Goal: Transaction & Acquisition: Book appointment/travel/reservation

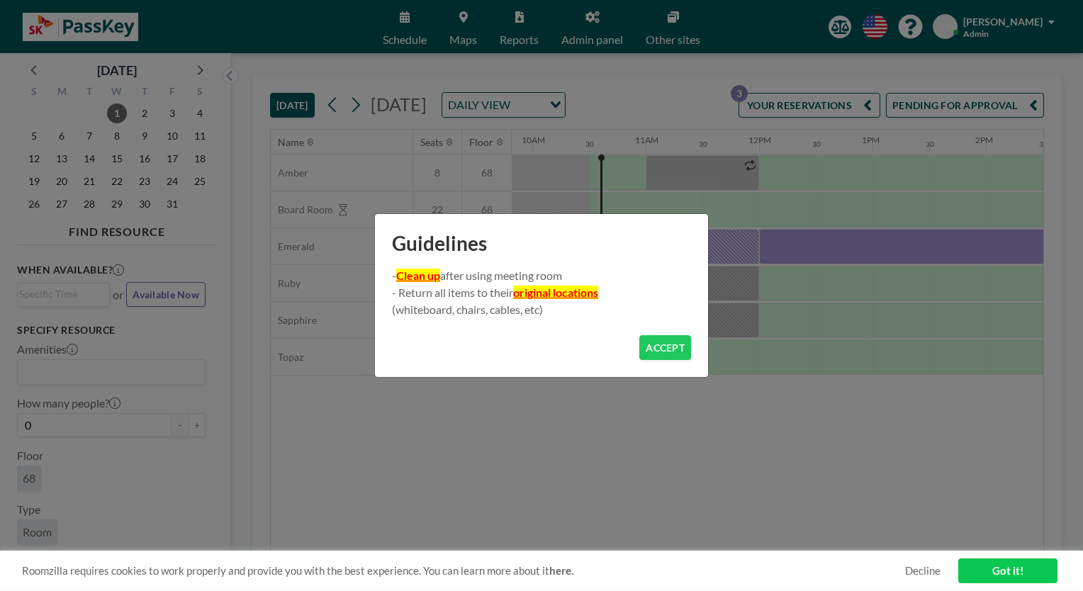
scroll to position [0, 1134]
click at [662, 349] on button "ACCEPT" at bounding box center [665, 347] width 52 height 25
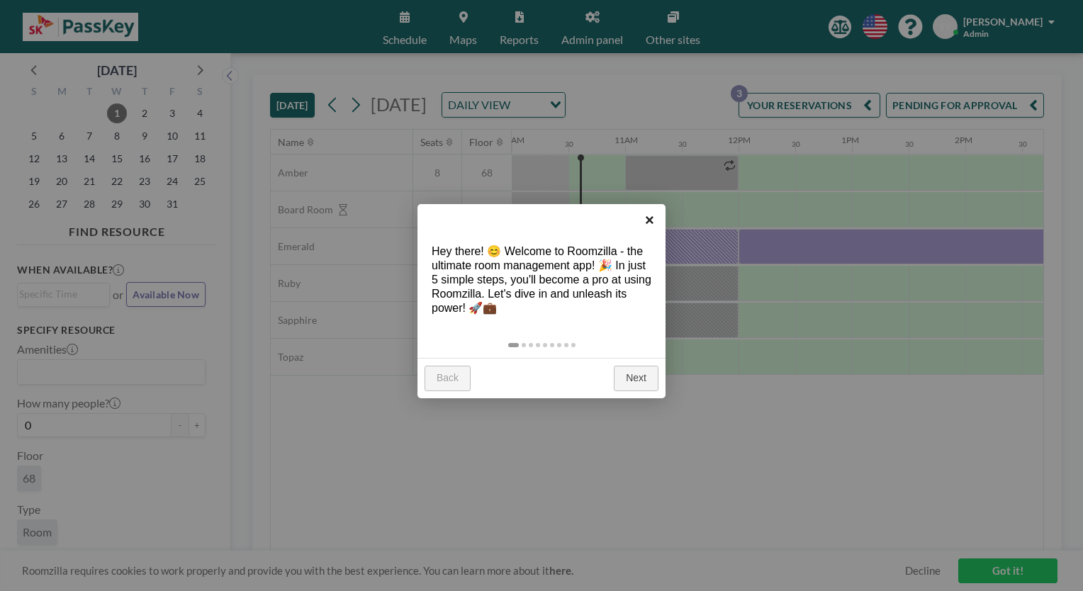
click at [651, 220] on link "×" at bounding box center [649, 220] width 32 height 32
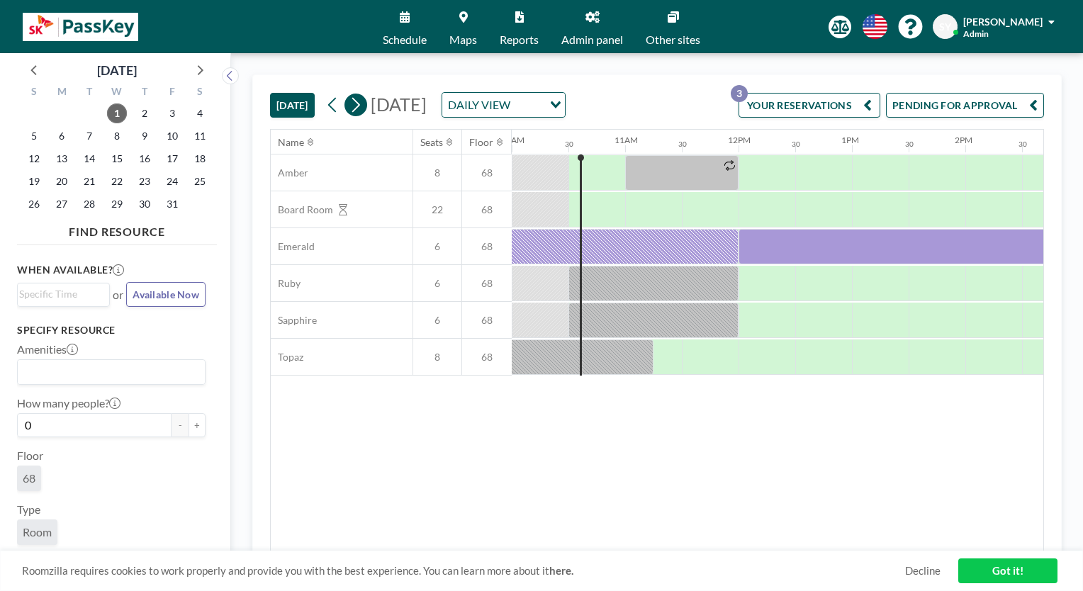
click at [353, 115] on icon at bounding box center [355, 104] width 13 height 21
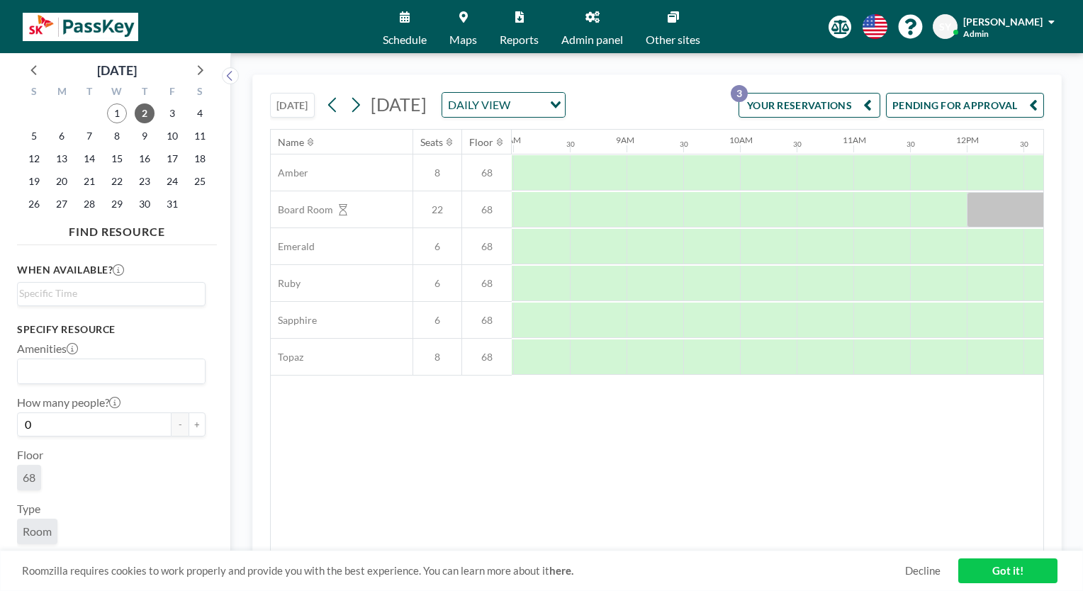
scroll to position [0, 907]
click at [331, 105] on icon at bounding box center [332, 105] width 8 height 15
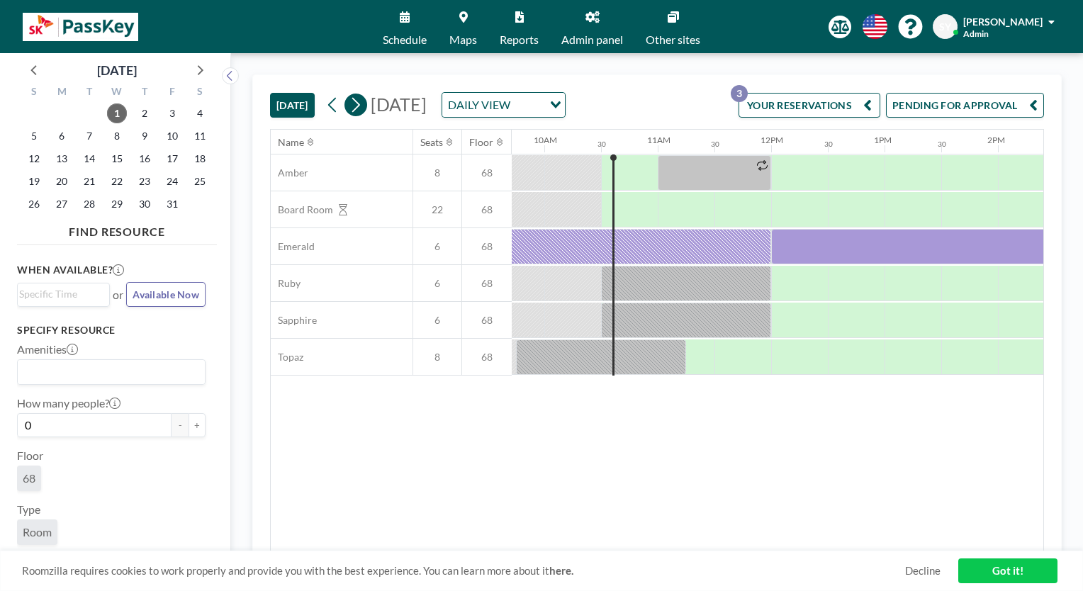
scroll to position [0, 1134]
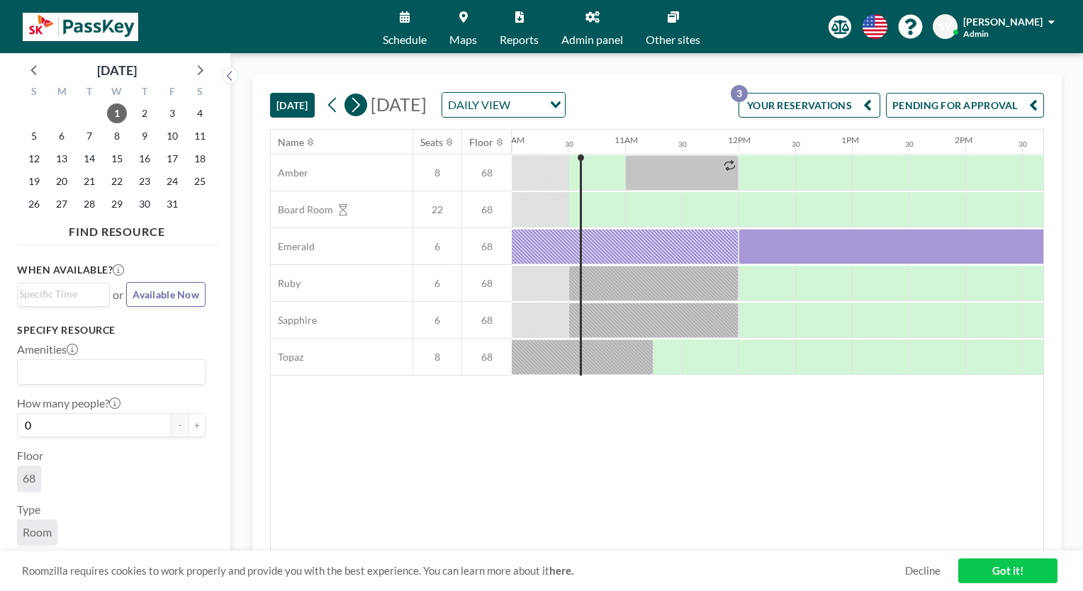
click at [362, 113] on icon at bounding box center [355, 104] width 13 height 21
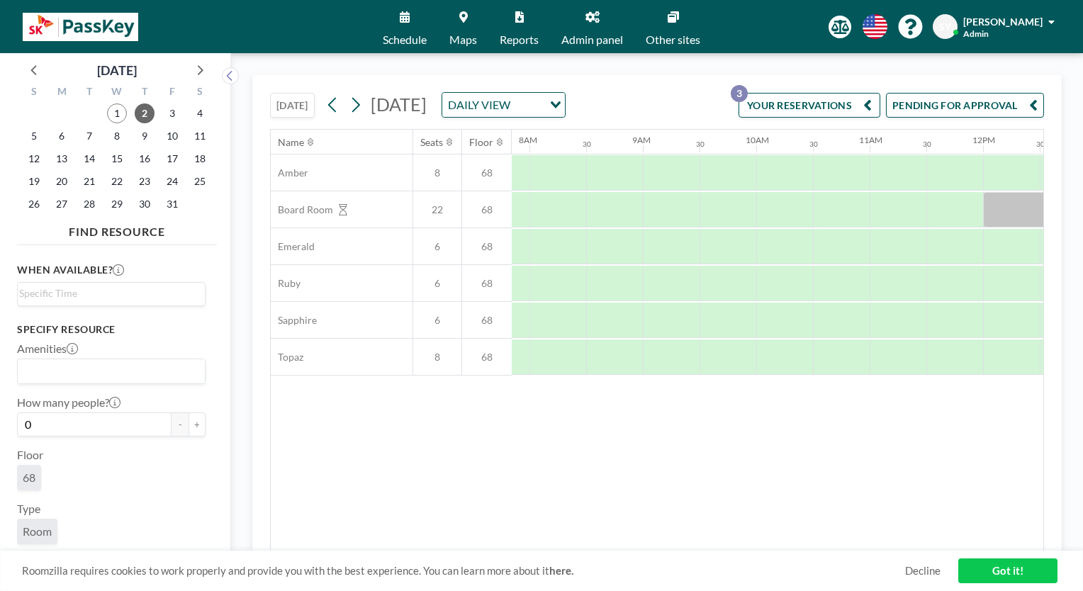
scroll to position [0, 882]
click at [664, 244] on div at bounding box center [678, 246] width 57 height 35
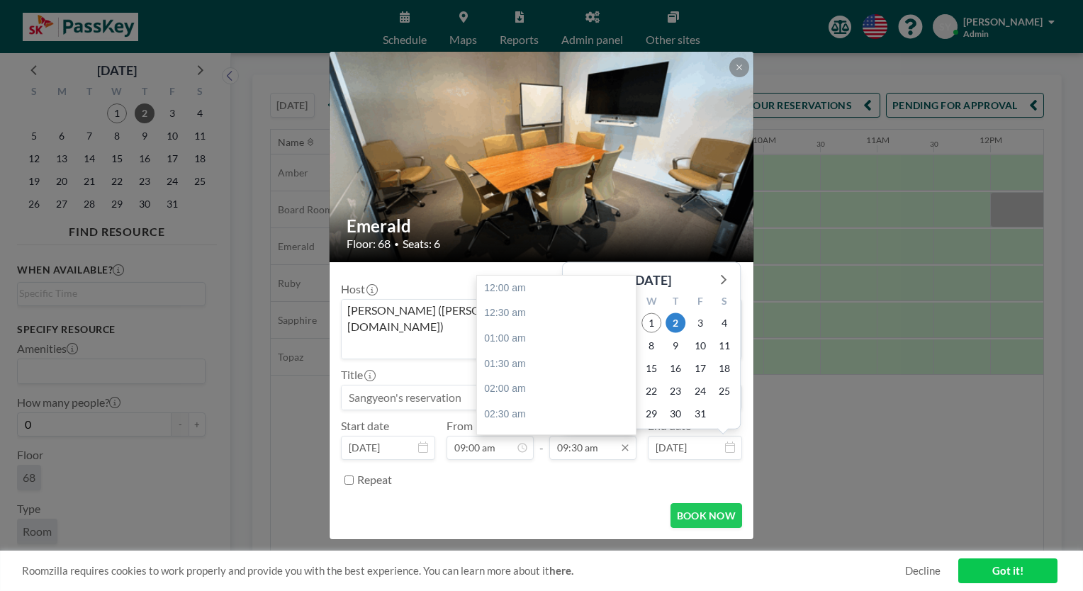
scroll to position [479, 0]
click at [519, 402] on div "12:00 pm" at bounding box center [560, 415] width 166 height 26
type input "12:00 pm"
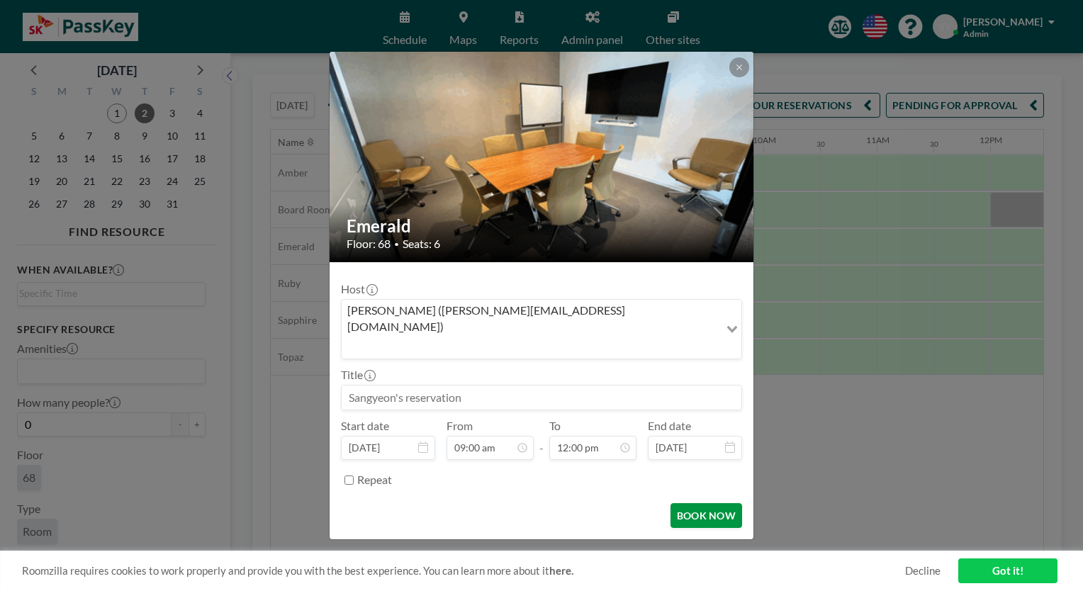
click at [701, 504] on button "BOOK NOW" at bounding box center [706, 515] width 72 height 25
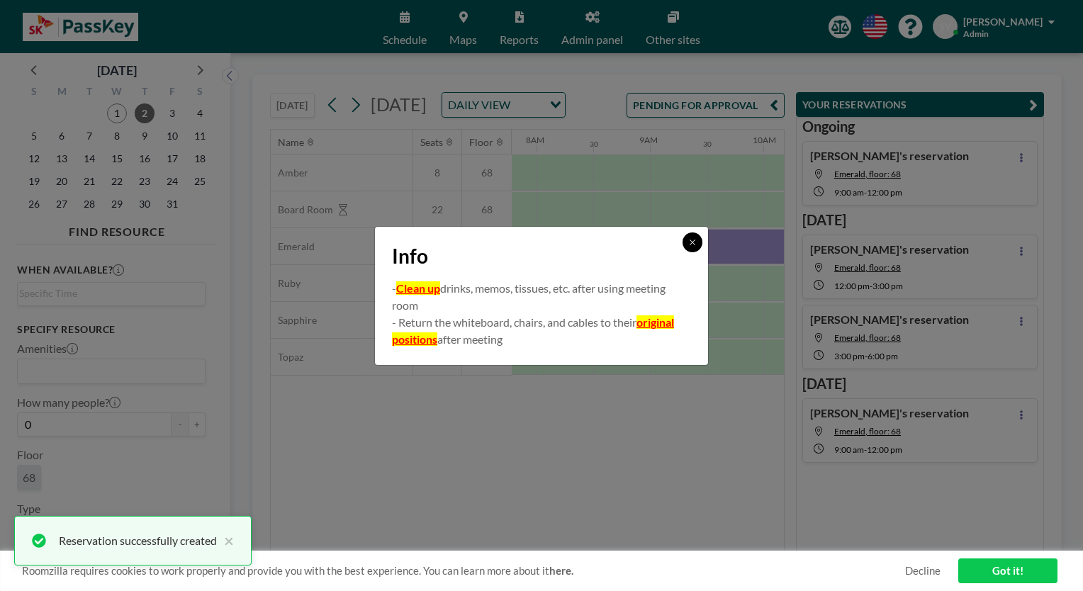
click at [689, 244] on icon at bounding box center [692, 242] width 9 height 9
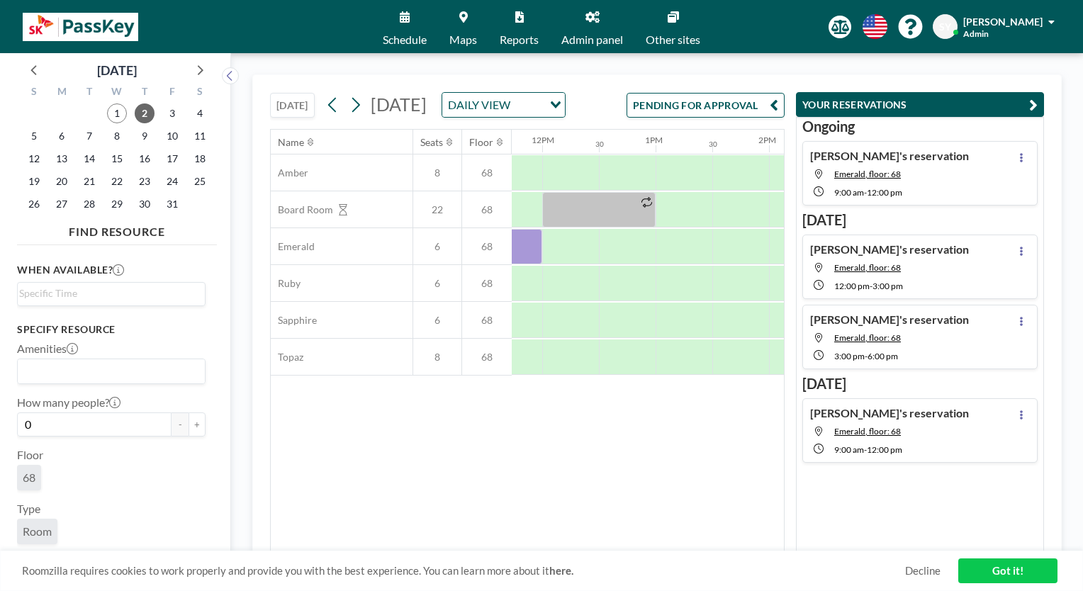
scroll to position [0, 1323]
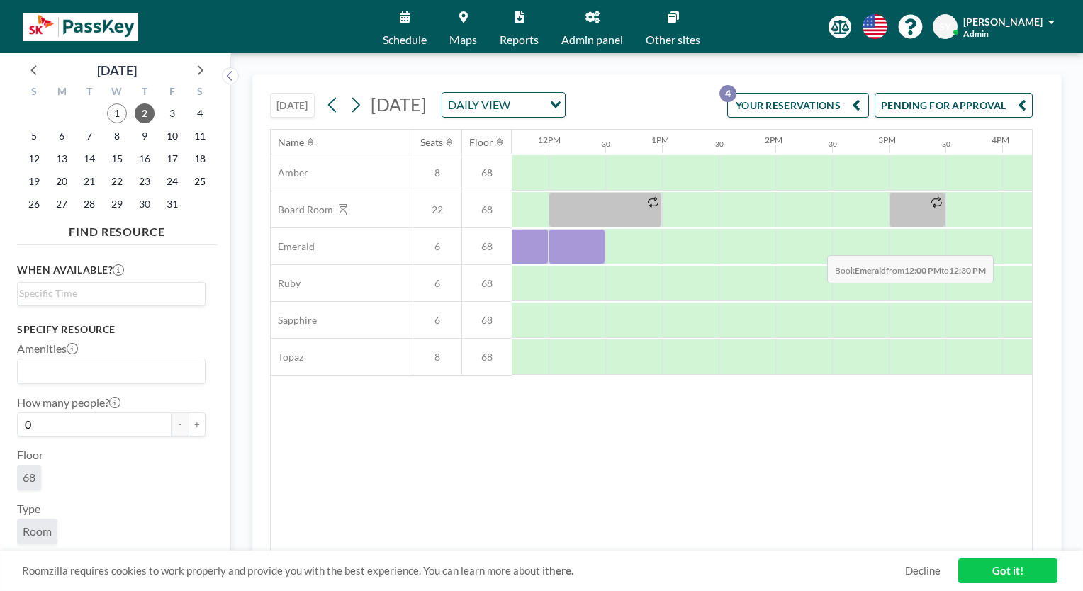
click at [567, 285] on div "Amber 8 68 Board Room 22 68 Emerald 6 68 Ruby 6 68 Sapphire 6 68 Topaz 8 68" at bounding box center [427, 264] width 2961 height 221
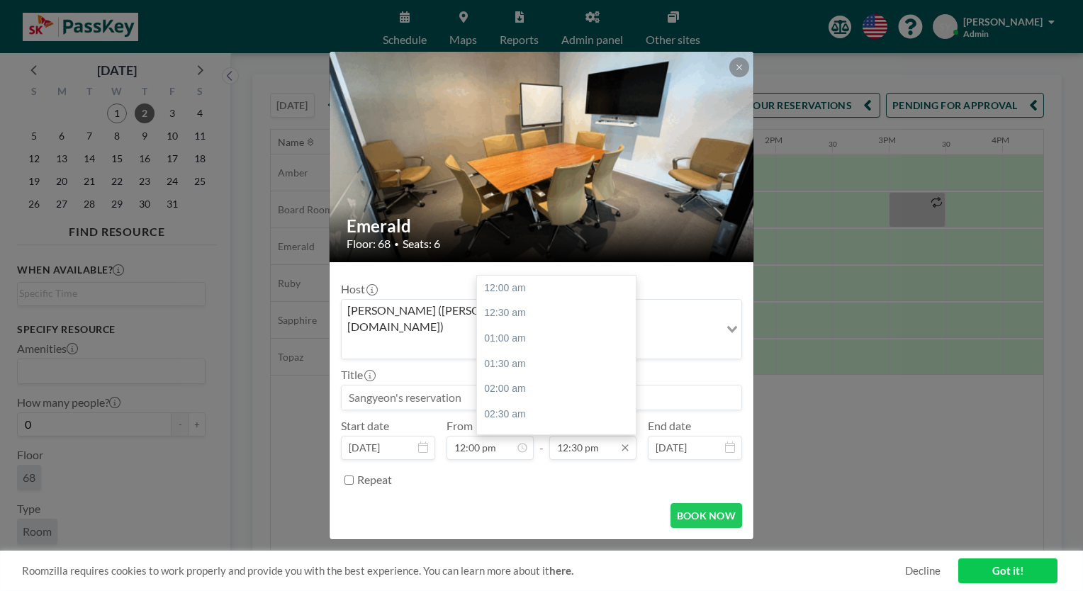
scroll to position [631, 0]
click at [538, 402] on div "03:00 pm" at bounding box center [560, 415] width 166 height 26
type input "03:00 pm"
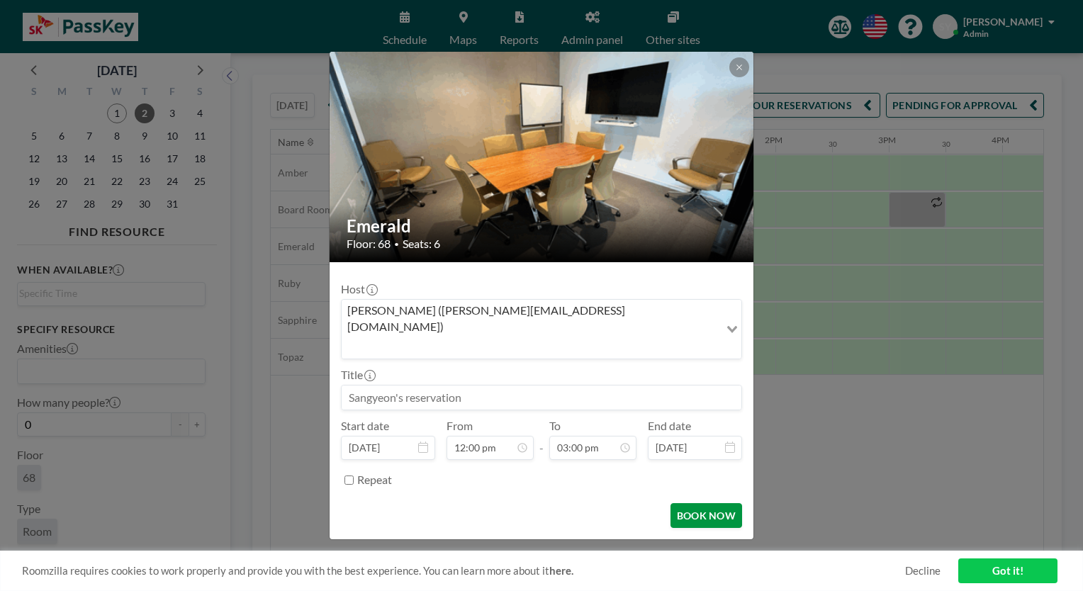
scroll to position [0, 0]
click at [700, 503] on button "BOOK NOW" at bounding box center [706, 515] width 72 height 25
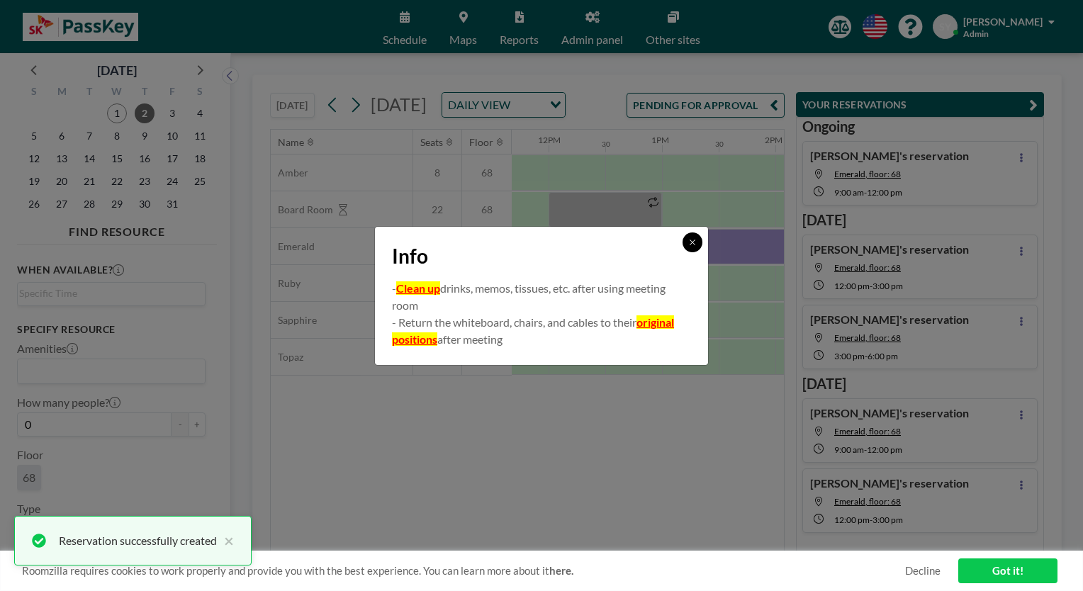
click at [690, 240] on icon at bounding box center [691, 241] width 5 height 5
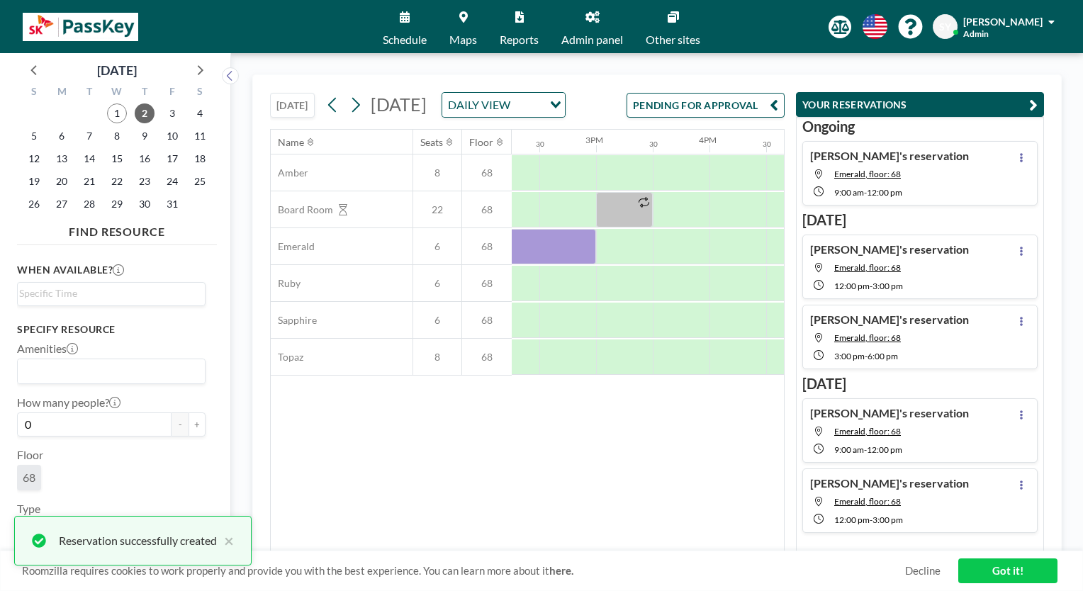
scroll to position [0, 1698]
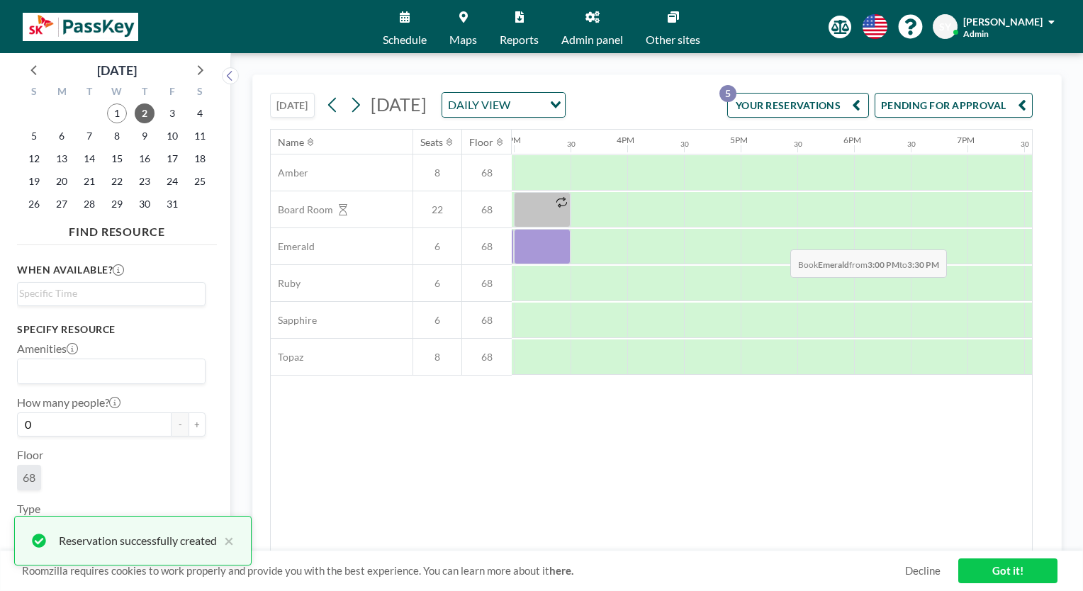
click at [531, 279] on div "Amber 8 68 Board Room 22 68 Emerald 6 68 Ruby 6 68 Sapphire 6 68 Topaz 8 68" at bounding box center [52, 264] width 2961 height 221
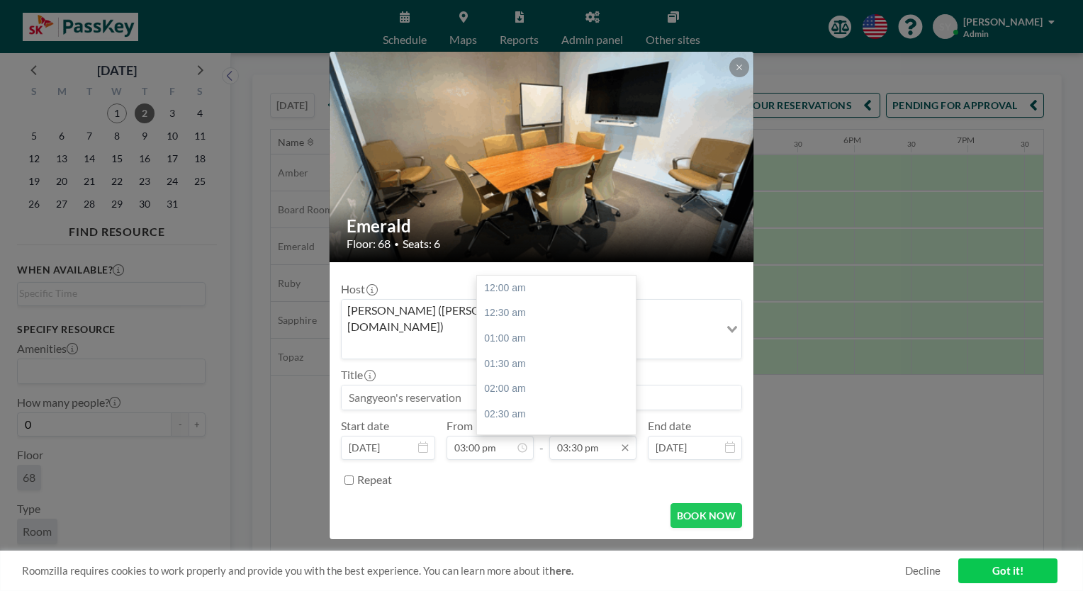
scroll to position [782, 0]
click at [544, 406] on div "06:00 pm" at bounding box center [560, 414] width 166 height 26
type input "06:00 pm"
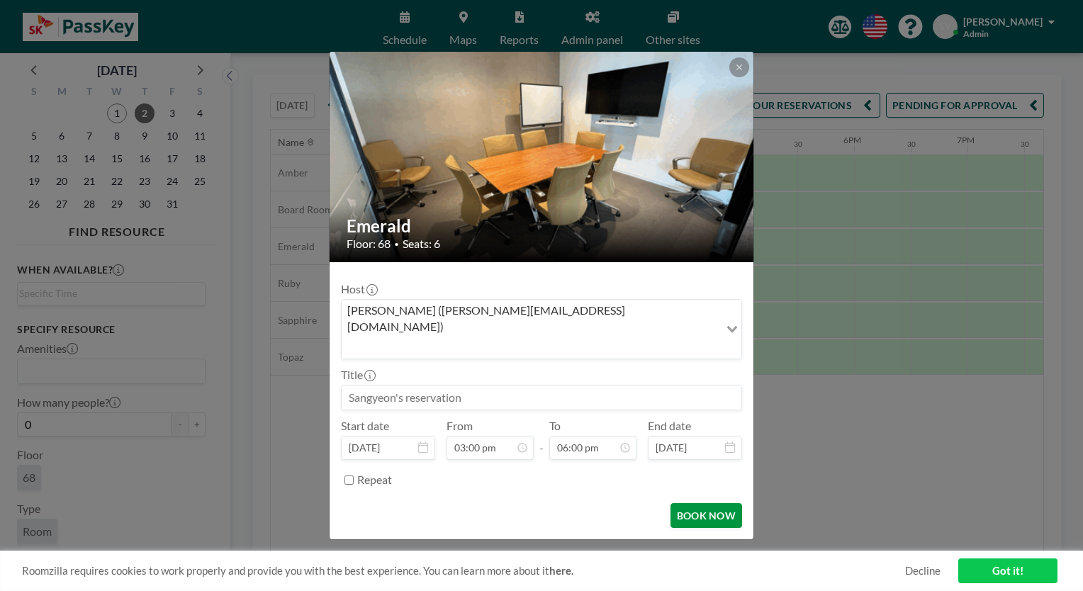
click at [689, 503] on button "BOOK NOW" at bounding box center [706, 515] width 72 height 25
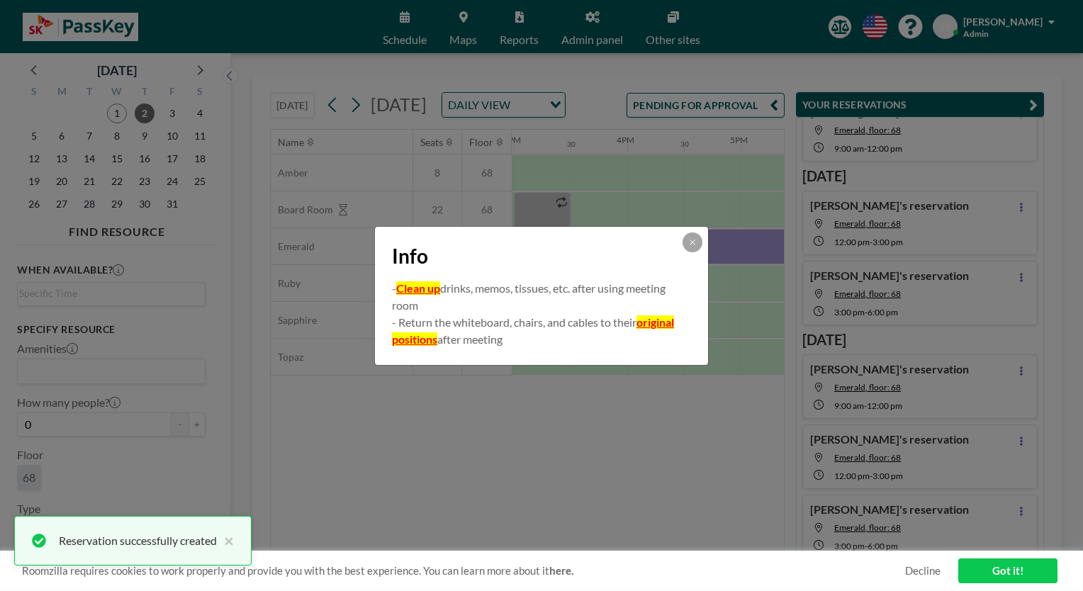
scroll to position [52, 0]
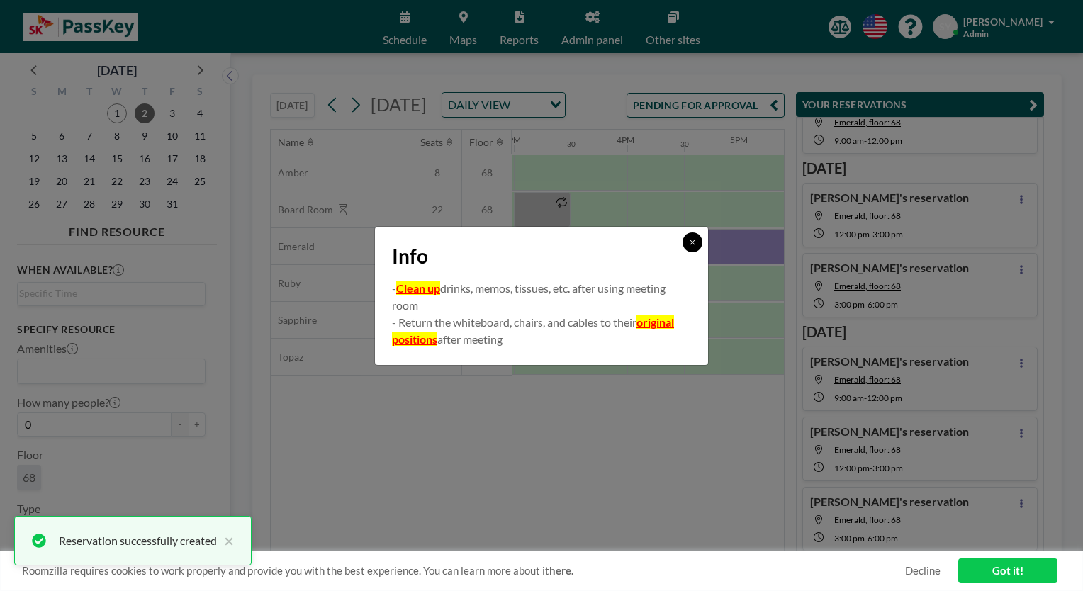
click at [691, 242] on icon at bounding box center [692, 242] width 9 height 9
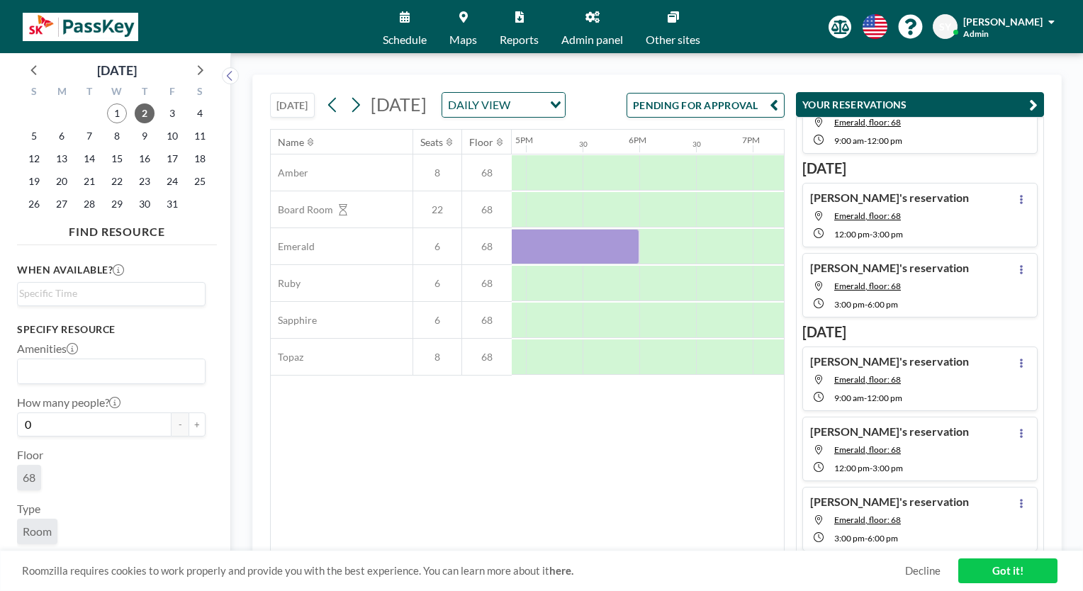
scroll to position [0, 1906]
